Goal: Use online tool/utility: Utilize a website feature to perform a specific function

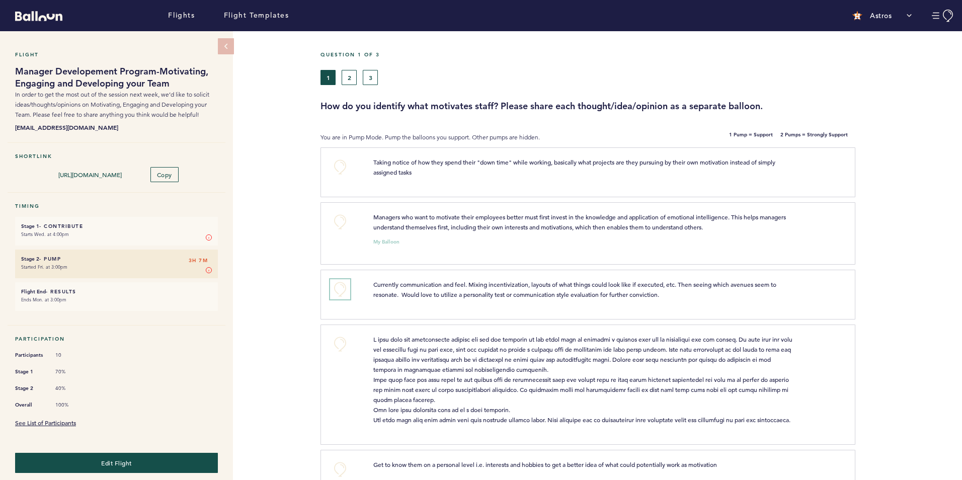
click at [341, 293] on button "+0" at bounding box center [340, 289] width 20 height 20
click at [342, 343] on button "+0" at bounding box center [340, 344] width 20 height 20
click at [342, 343] on span "+1" at bounding box center [340, 343] width 7 height 10
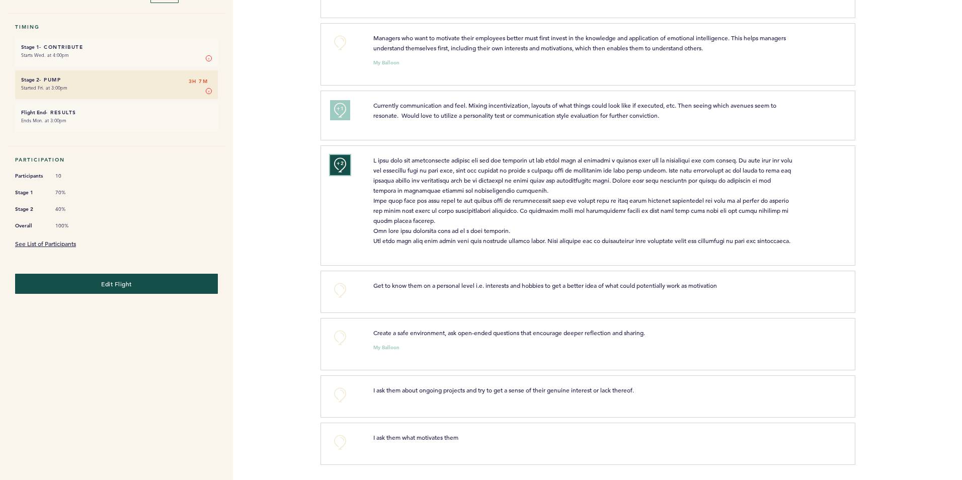
scroll to position [189, 0]
click at [339, 293] on button "+0" at bounding box center [340, 290] width 20 height 20
click at [339, 293] on span "+1" at bounding box center [340, 289] width 7 height 10
click at [341, 342] on button "+0" at bounding box center [340, 338] width 20 height 20
click at [341, 342] on button "+1" at bounding box center [340, 338] width 20 height 20
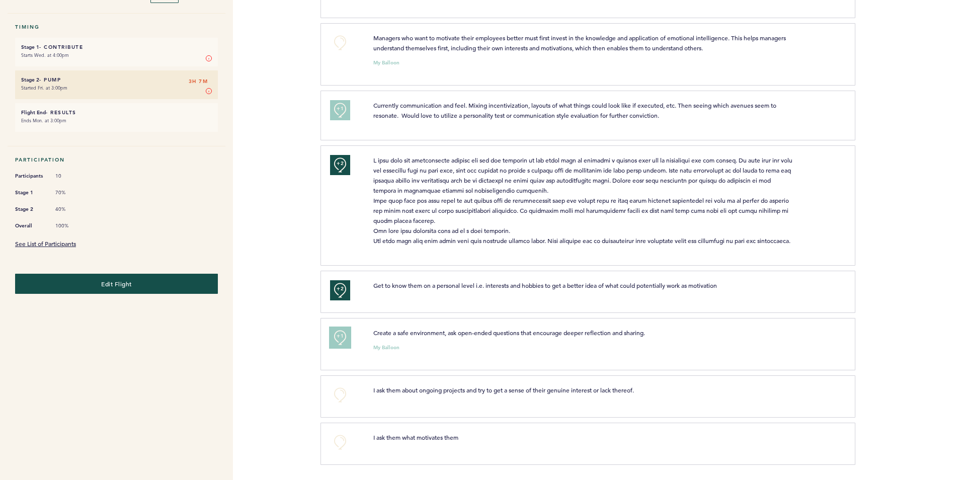
click at [341, 342] on button "+1" at bounding box center [340, 338] width 20 height 20
click at [341, 342] on button "+0" at bounding box center [340, 338] width 20 height 20
click at [341, 342] on button "+1" at bounding box center [340, 338] width 20 height 20
click at [341, 395] on button "+0" at bounding box center [340, 395] width 20 height 20
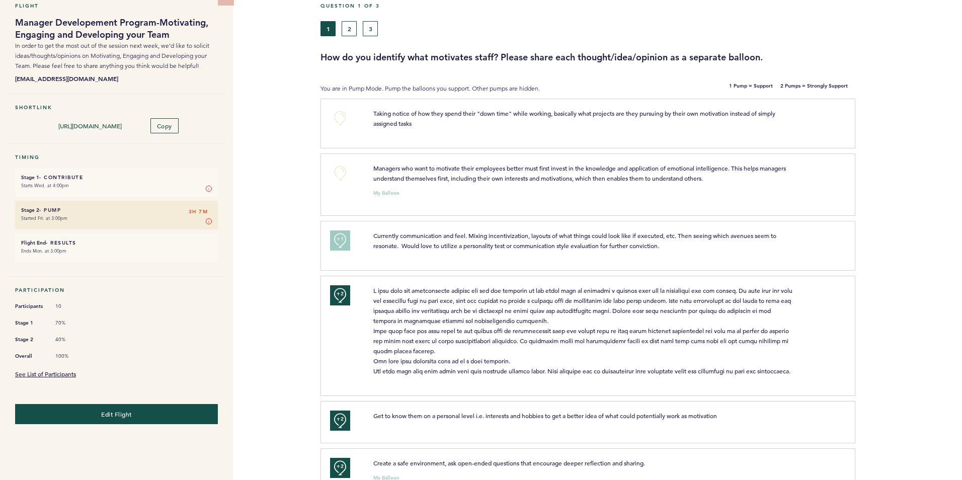
scroll to position [0, 0]
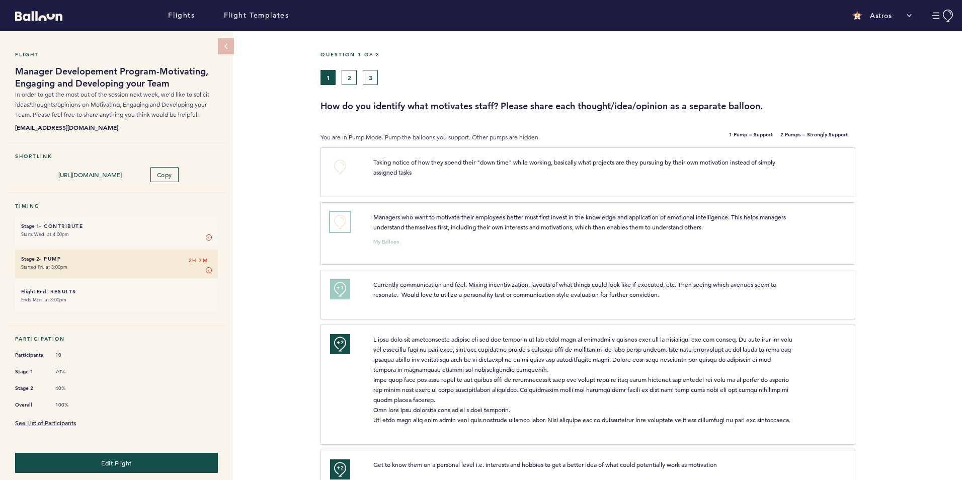
click at [345, 220] on button "+0" at bounding box center [340, 222] width 20 height 20
click at [341, 167] on button "+0" at bounding box center [340, 167] width 20 height 20
click at [350, 76] on button "2" at bounding box center [349, 77] width 15 height 15
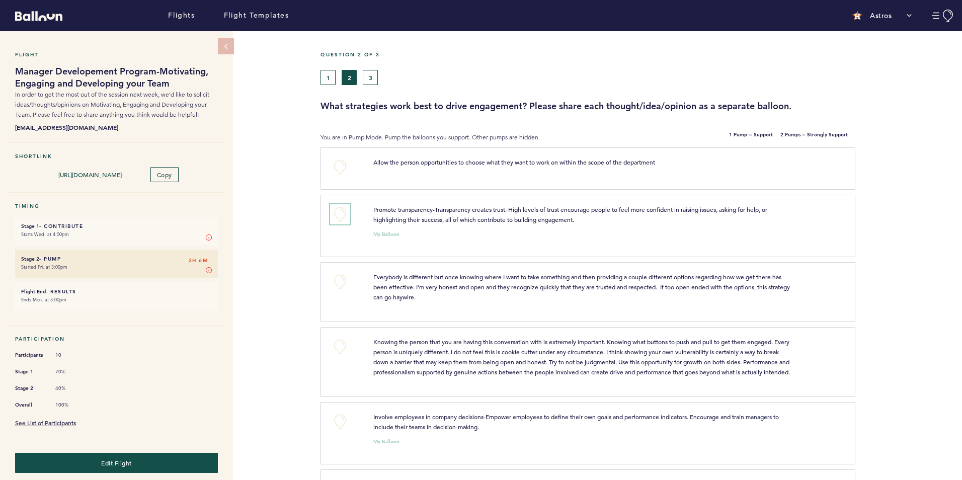
click at [341, 213] on button "+0" at bounding box center [340, 214] width 20 height 20
click at [341, 213] on span "+1" at bounding box center [340, 213] width 7 height 10
click at [346, 165] on button "+0" at bounding box center [340, 167] width 20 height 20
click at [346, 165] on button "+1" at bounding box center [340, 167] width 20 height 20
click at [343, 340] on button "+0" at bounding box center [340, 347] width 20 height 20
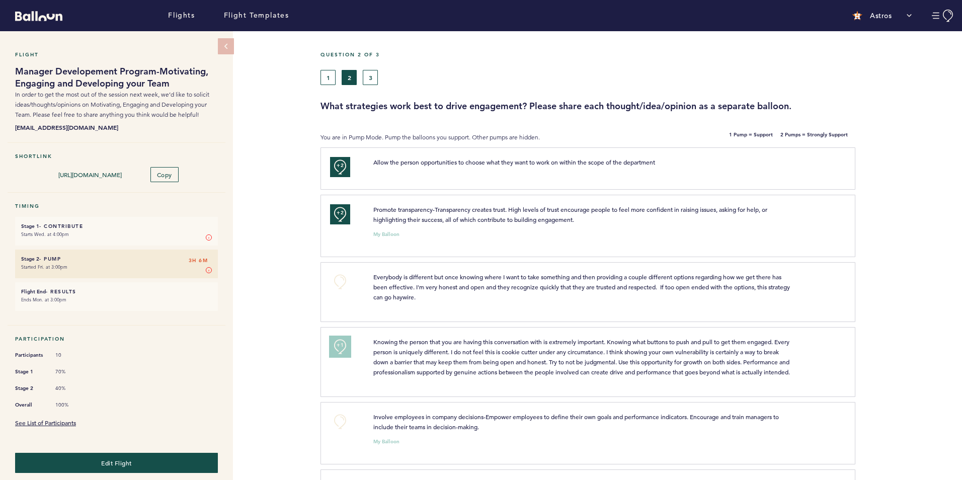
click at [343, 340] on span "+1" at bounding box center [340, 345] width 7 height 10
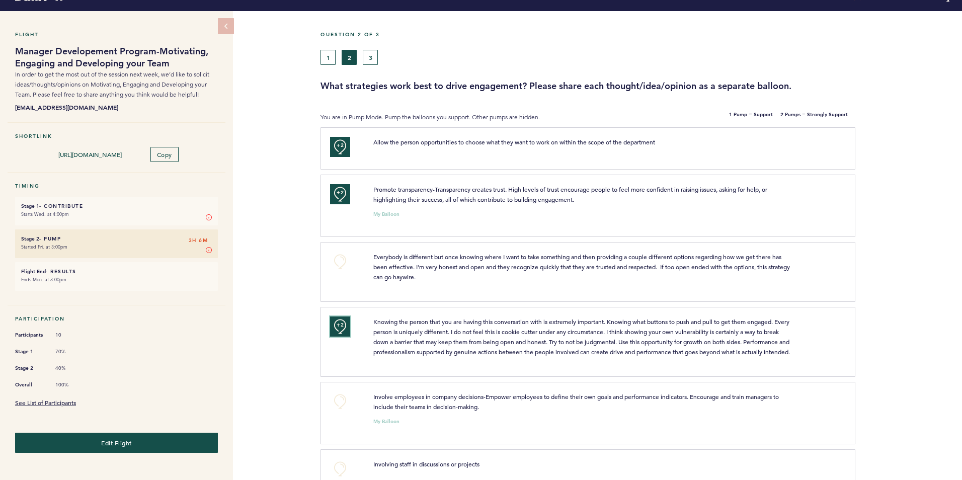
scroll to position [87, 0]
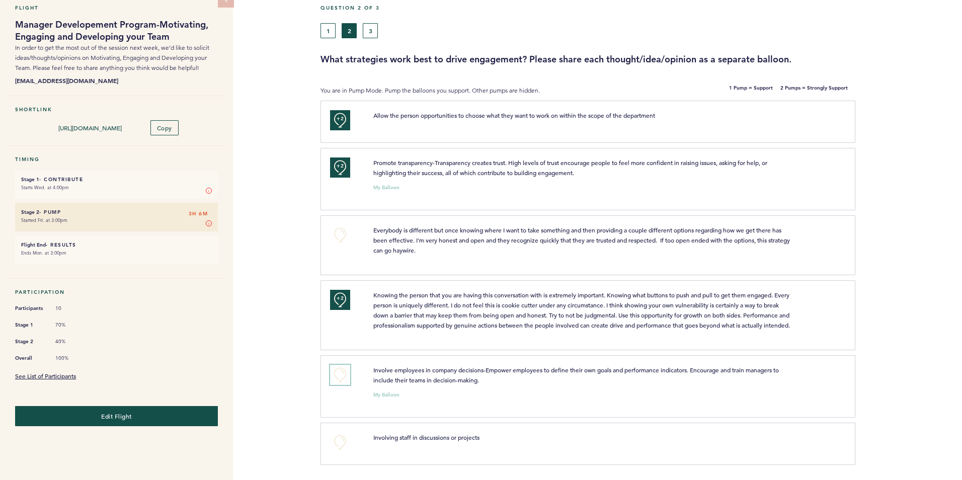
click at [339, 379] on button "+0" at bounding box center [340, 375] width 20 height 20
click at [339, 379] on button "+1" at bounding box center [340, 375] width 20 height 20
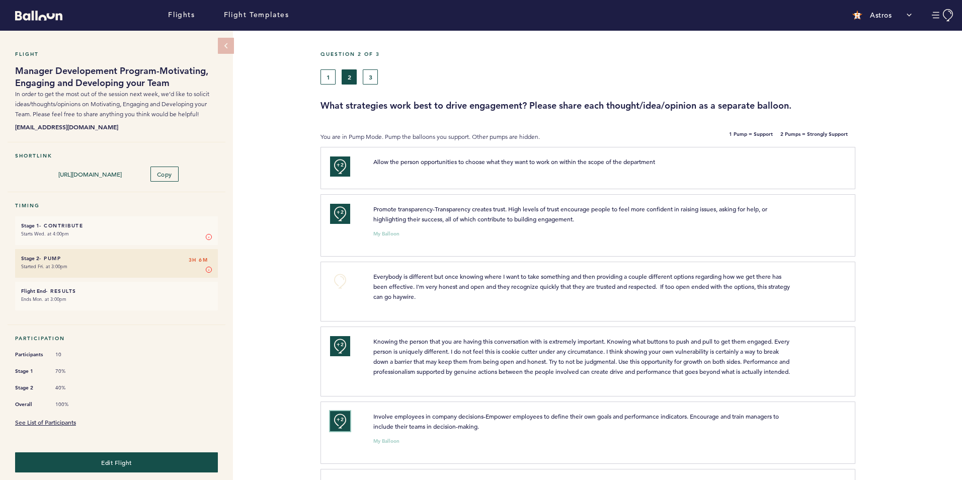
scroll to position [0, 0]
click at [371, 80] on button "3" at bounding box center [370, 77] width 15 height 15
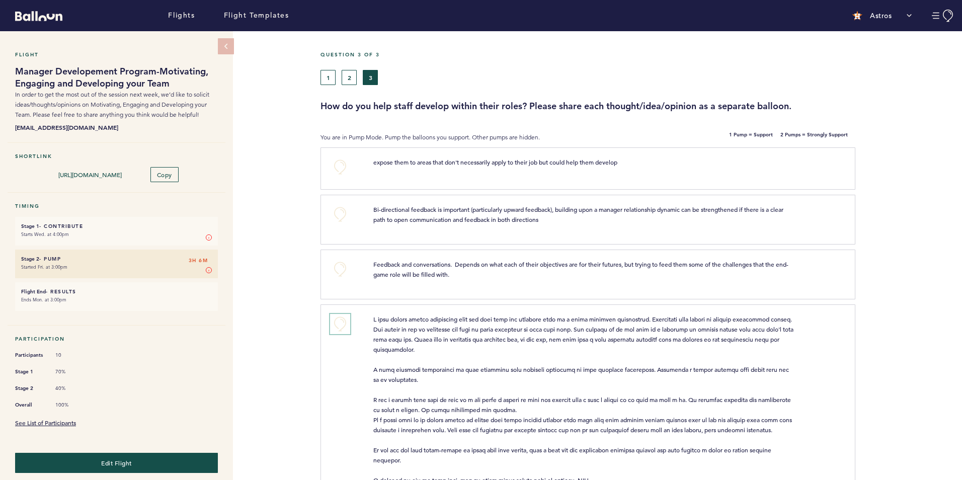
click at [341, 328] on button "+0" at bounding box center [340, 324] width 20 height 20
click at [341, 328] on button "+1" at bounding box center [340, 324] width 20 height 20
click at [340, 265] on button "+0" at bounding box center [340, 269] width 20 height 20
click at [340, 265] on span "+1" at bounding box center [340, 268] width 7 height 10
click at [339, 217] on button "+0" at bounding box center [340, 214] width 20 height 20
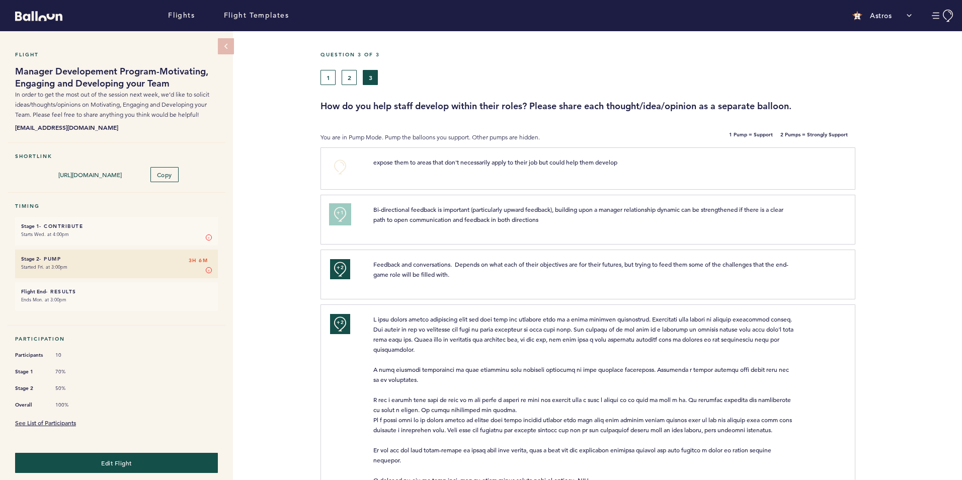
click at [339, 217] on span "+1" at bounding box center [340, 213] width 7 height 10
click at [337, 171] on button "+0" at bounding box center [340, 167] width 20 height 20
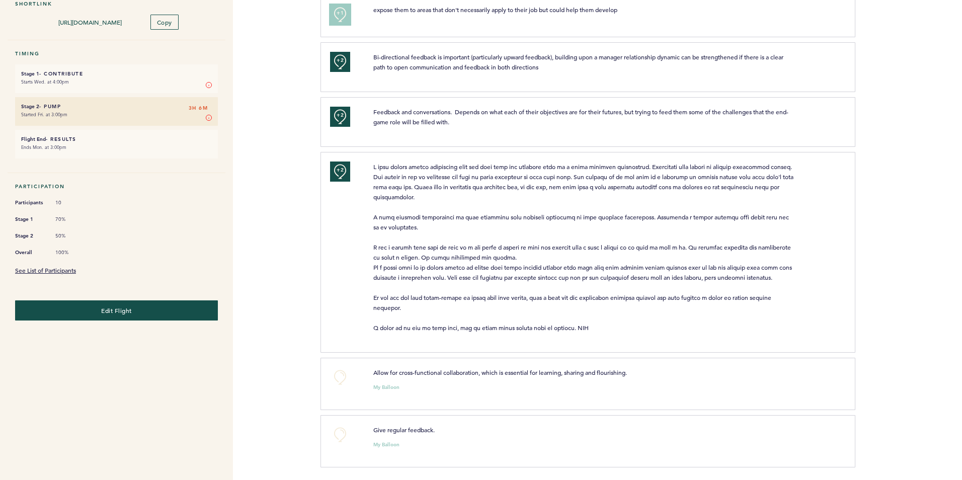
scroll to position [155, 0]
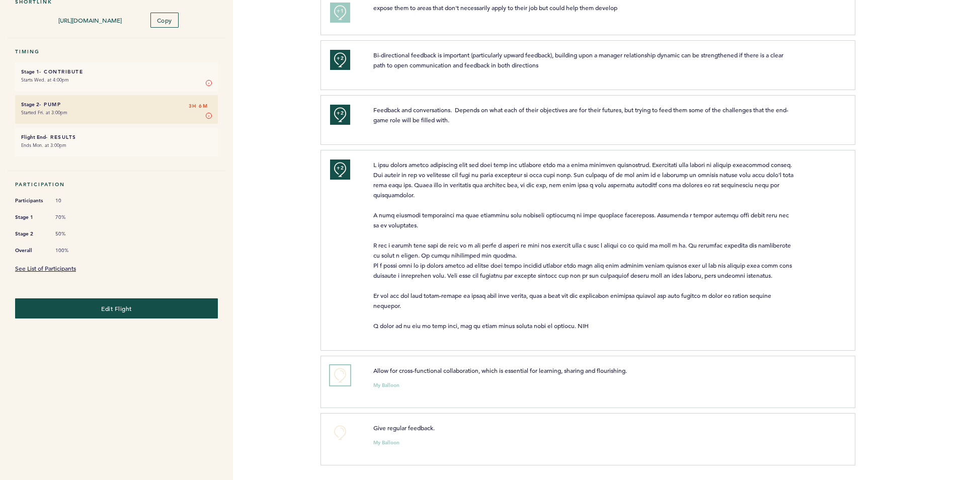
click at [342, 376] on button "+0" at bounding box center [340, 375] width 20 height 20
click at [342, 376] on span "+1" at bounding box center [340, 374] width 7 height 10
click at [343, 442] on div "+0" at bounding box center [344, 438] width 43 height 30
click at [343, 431] on button "+0" at bounding box center [340, 433] width 20 height 20
click at [343, 431] on span "+1" at bounding box center [340, 431] width 7 height 10
